Goal: Task Accomplishment & Management: Manage account settings

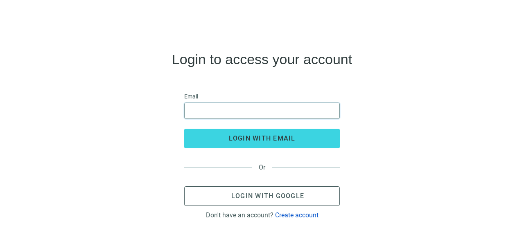
click at [318, 108] on input "email" at bounding box center [261, 111] width 145 height 16
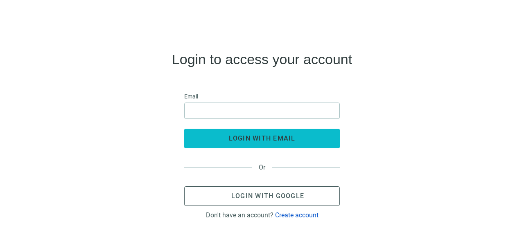
click at [214, 142] on button "login with email" at bounding box center [262, 139] width 156 height 20
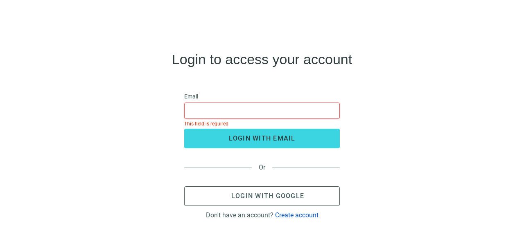
click at [241, 109] on input "email" at bounding box center [261, 111] width 145 height 16
type input "**********"
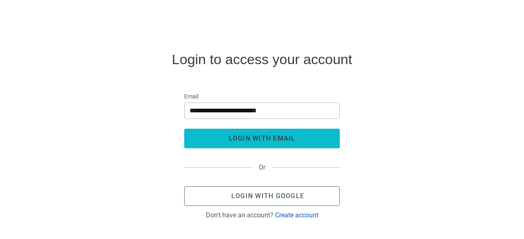
click at [271, 139] on span "login with email" at bounding box center [262, 139] width 67 height 8
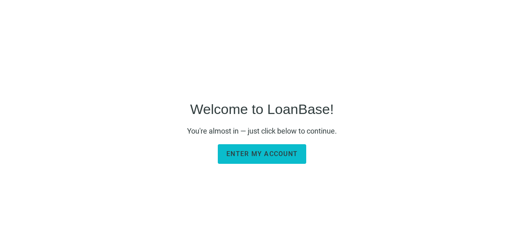
click at [285, 157] on span "Enter my account" at bounding box center [261, 154] width 71 height 8
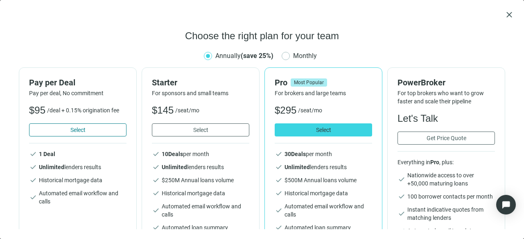
click at [70, 131] on span "Select" at bounding box center [77, 130] width 15 height 7
